Goal: Task Accomplishment & Management: Use online tool/utility

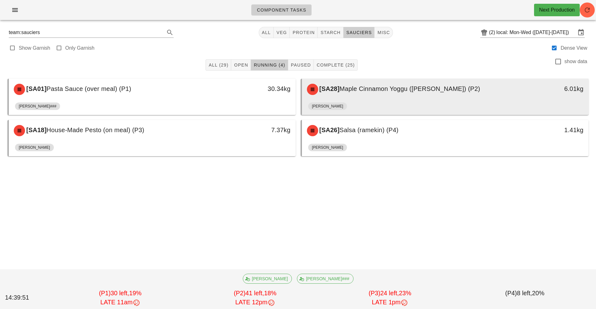
click at [450, 99] on div "[SA28] Maple Cinnamon Yoggu ([PERSON_NAME]) (P2) 6.01kg" at bounding box center [445, 89] width 287 height 21
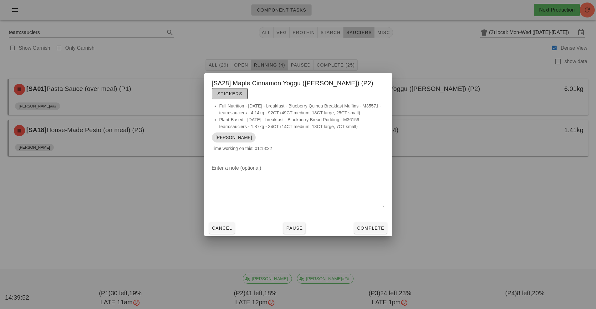
click at [248, 92] on button "Stickers" at bounding box center [230, 93] width 36 height 11
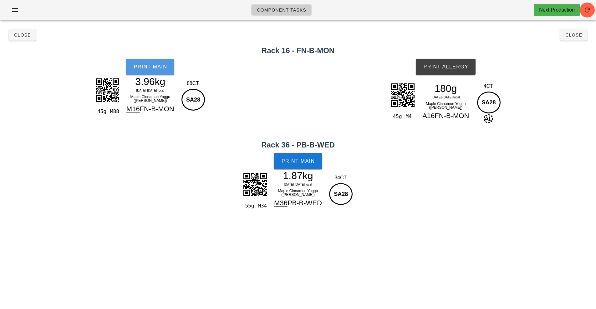
click at [171, 70] on button "Print Main" at bounding box center [150, 67] width 48 height 16
click at [305, 165] on button "Print Main" at bounding box center [298, 161] width 48 height 16
click at [462, 68] on span "Print Allergy" at bounding box center [445, 67] width 45 height 6
click at [581, 39] on button "Close" at bounding box center [573, 34] width 27 height 11
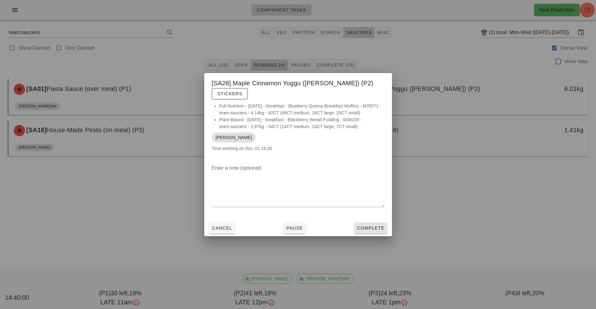
click at [373, 226] on span "Complete" at bounding box center [370, 228] width 28 height 5
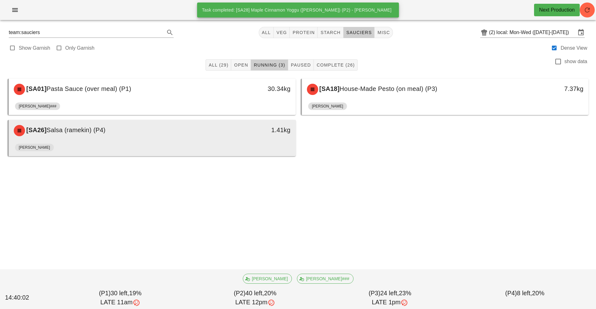
click at [288, 142] on div "[PERSON_NAME]" at bounding box center [152, 148] width 274 height 15
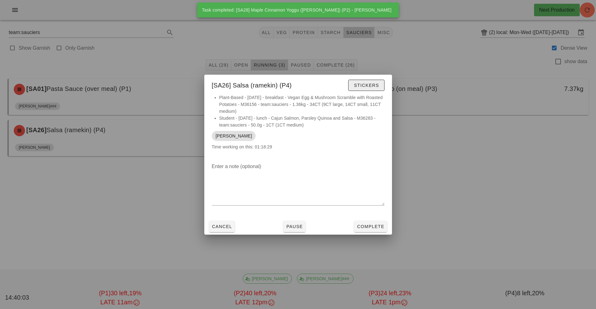
click at [379, 82] on button "Stickers" at bounding box center [366, 85] width 36 height 11
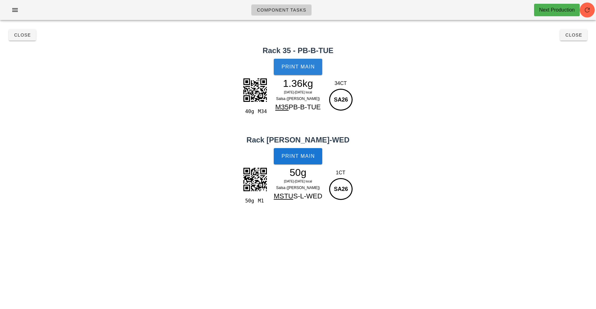
click at [304, 65] on span "Print Main" at bounding box center [298, 67] width 34 height 6
click at [297, 159] on button "Print Main" at bounding box center [298, 156] width 48 height 16
click at [579, 36] on span "Close" at bounding box center [573, 35] width 17 height 5
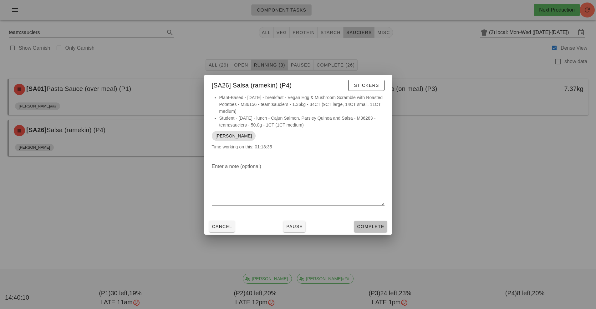
click at [359, 230] on button "Complete" at bounding box center [370, 226] width 33 height 11
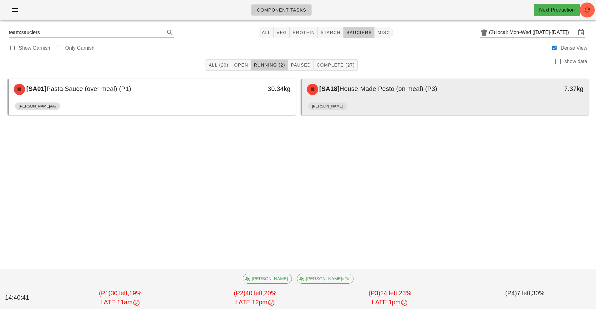
click at [346, 85] on span "House-Made Pesto (on meal) (P3)" at bounding box center [388, 88] width 98 height 7
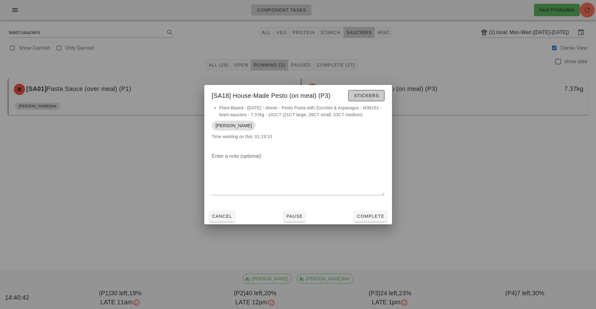
click at [374, 98] on span "Stickers" at bounding box center [365, 95] width 25 height 5
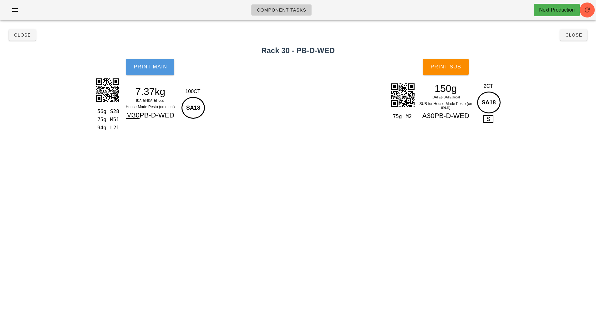
click at [157, 69] on span "Print Main" at bounding box center [150, 67] width 34 height 6
click at [457, 64] on span "Print Sub" at bounding box center [445, 67] width 31 height 6
click at [573, 38] on button "Close" at bounding box center [573, 34] width 27 height 11
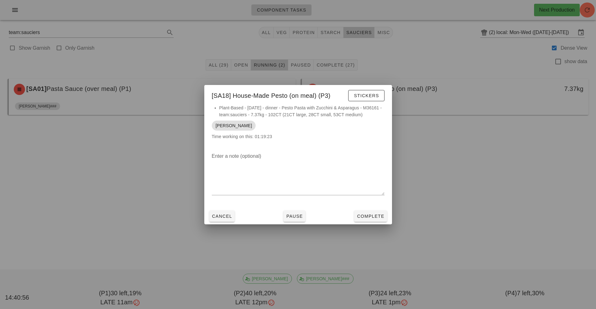
click at [379, 224] on div "Cancel Pause Complete" at bounding box center [298, 216] width 188 height 16
click at [386, 221] on button "Complete" at bounding box center [370, 216] width 33 height 11
